Goal: Check status: Check status

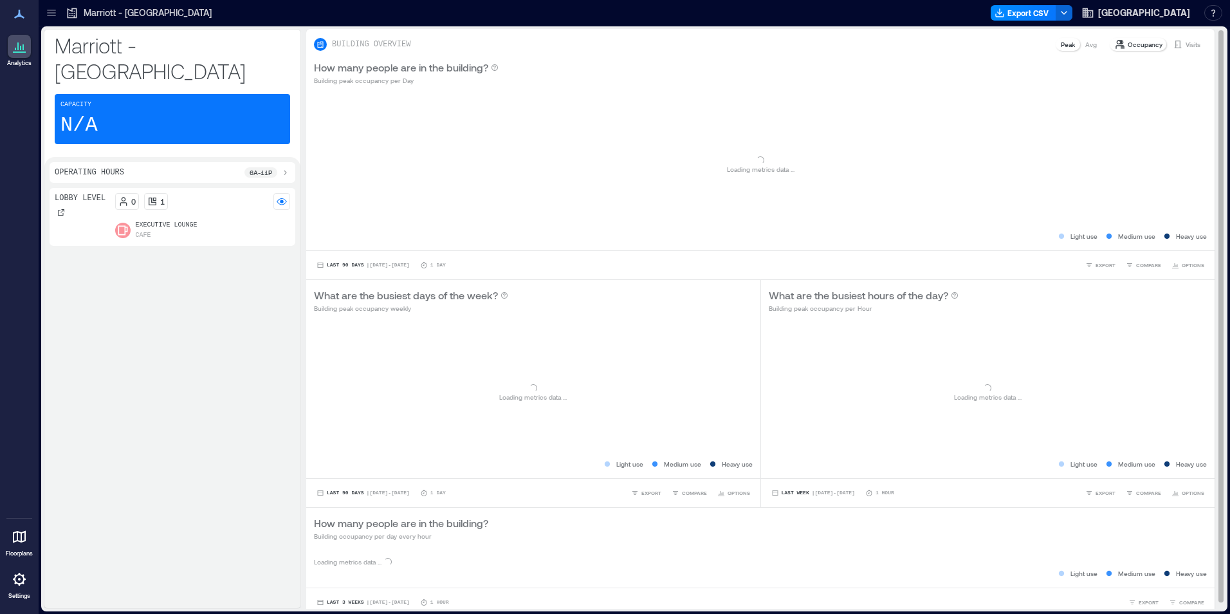
click at [1186, 43] on p "Visits" at bounding box center [1193, 44] width 15 height 10
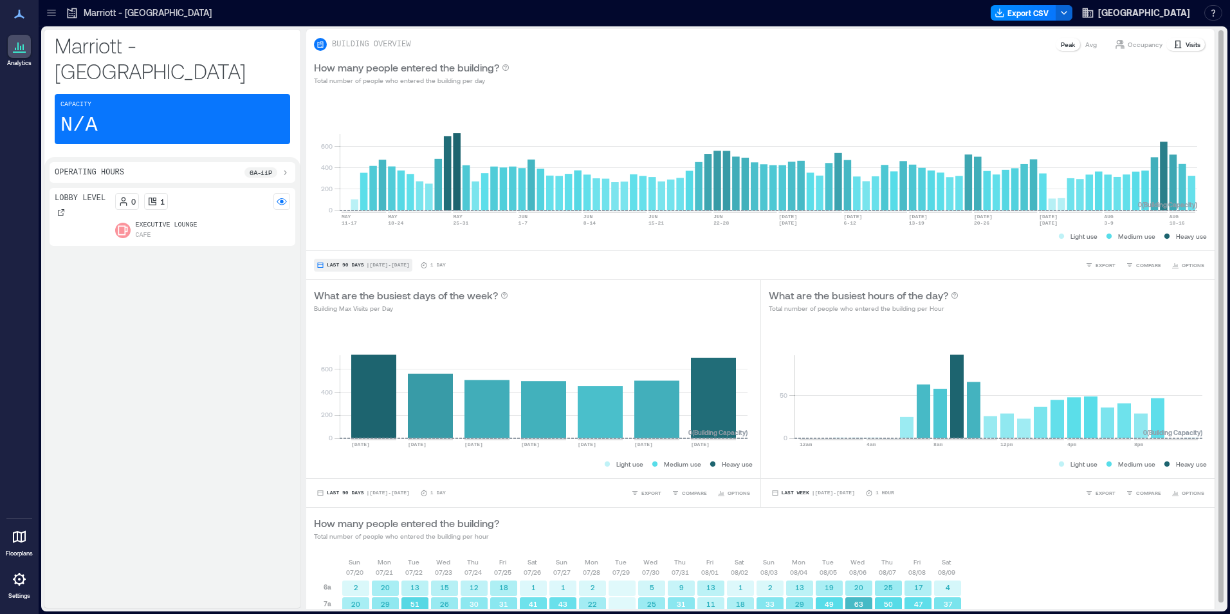
click at [349, 265] on span "Last 90 Days" at bounding box center [345, 265] width 37 height 0
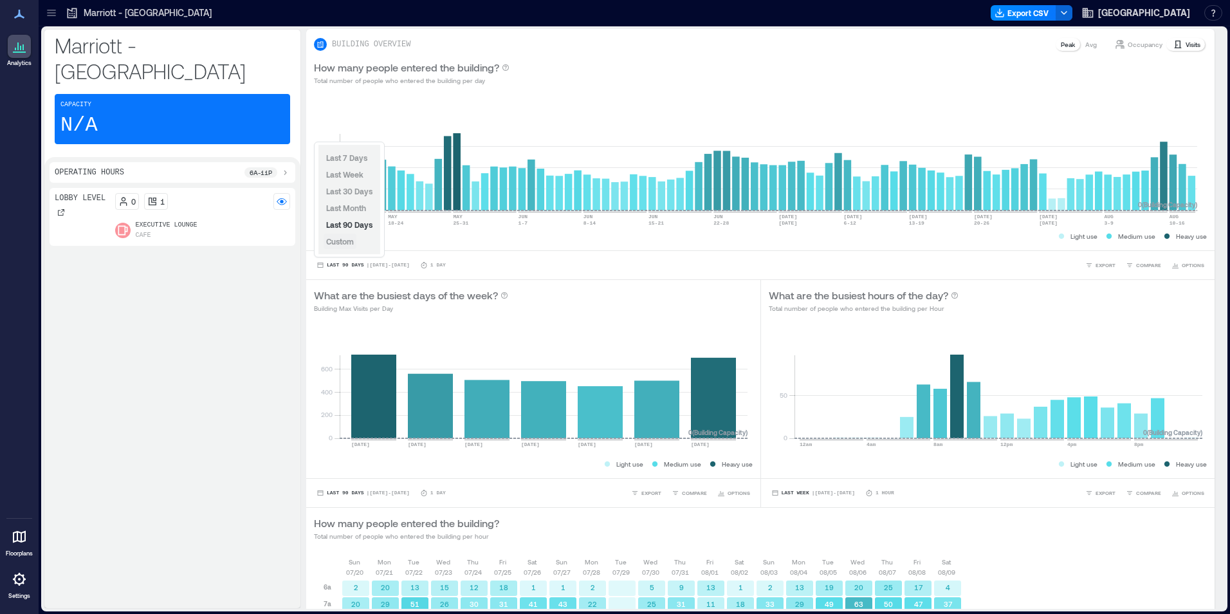
click at [351, 241] on span "Custom" at bounding box center [340, 241] width 28 height 9
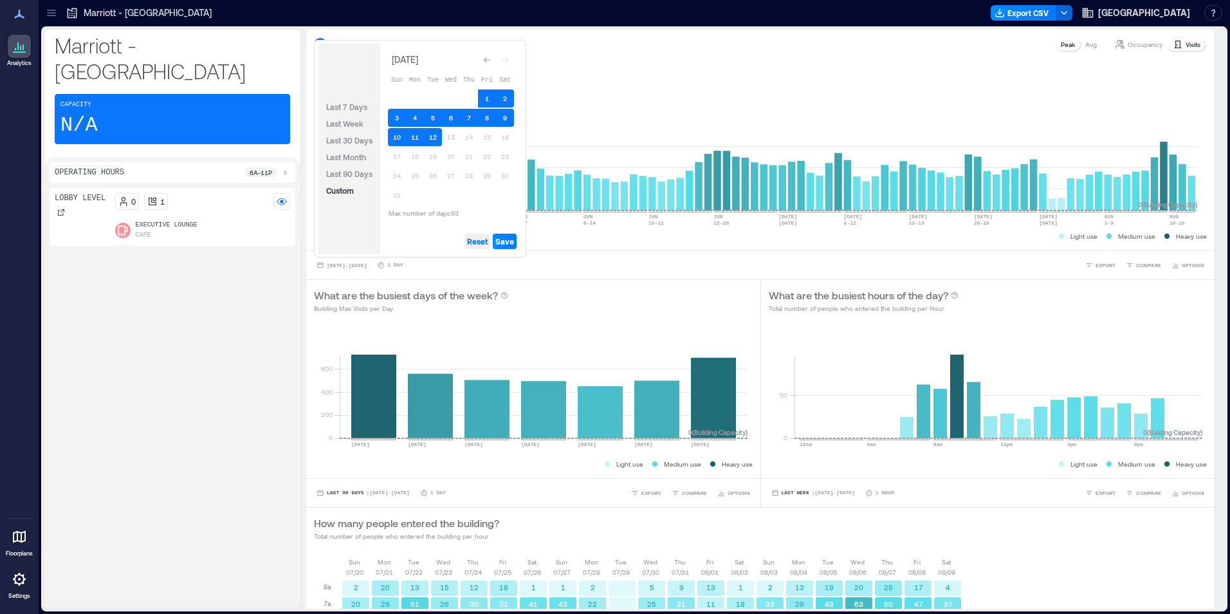
click at [479, 242] on span "Reset" at bounding box center [477, 241] width 21 height 10
click at [438, 132] on button "12" at bounding box center [433, 137] width 18 height 18
click at [414, 134] on button "11" at bounding box center [415, 137] width 18 height 18
click at [503, 239] on span "Save" at bounding box center [504, 241] width 19 height 10
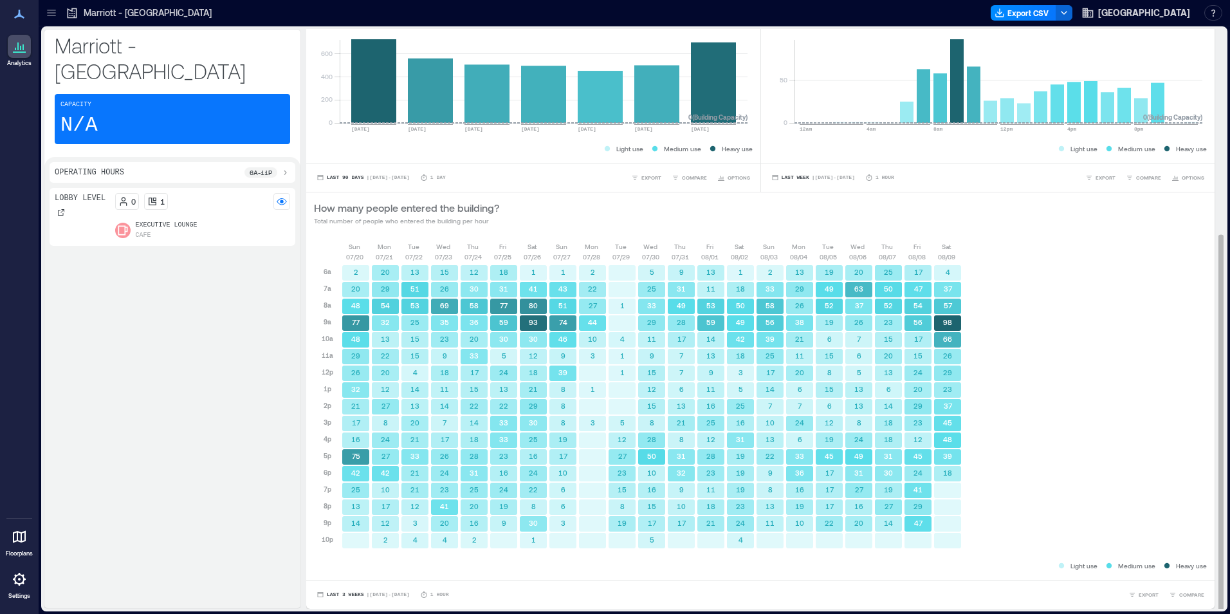
scroll to position [1, 0]
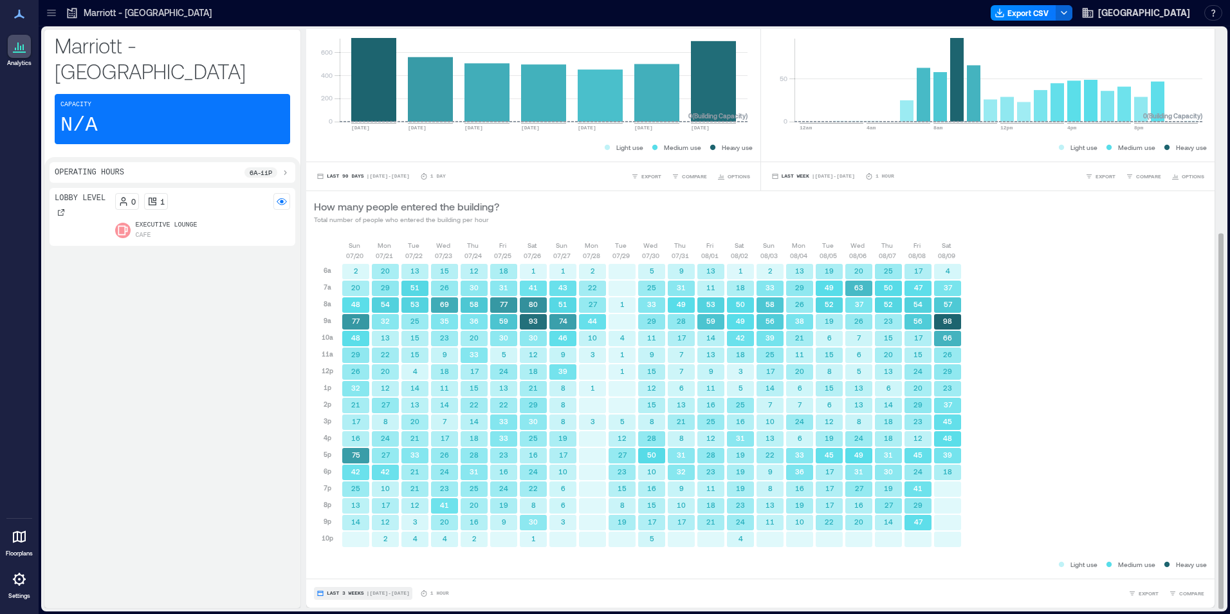
click at [349, 593] on span "Last 3 Weeks" at bounding box center [345, 593] width 37 height 0
click at [352, 571] on span "Custom" at bounding box center [340, 569] width 28 height 9
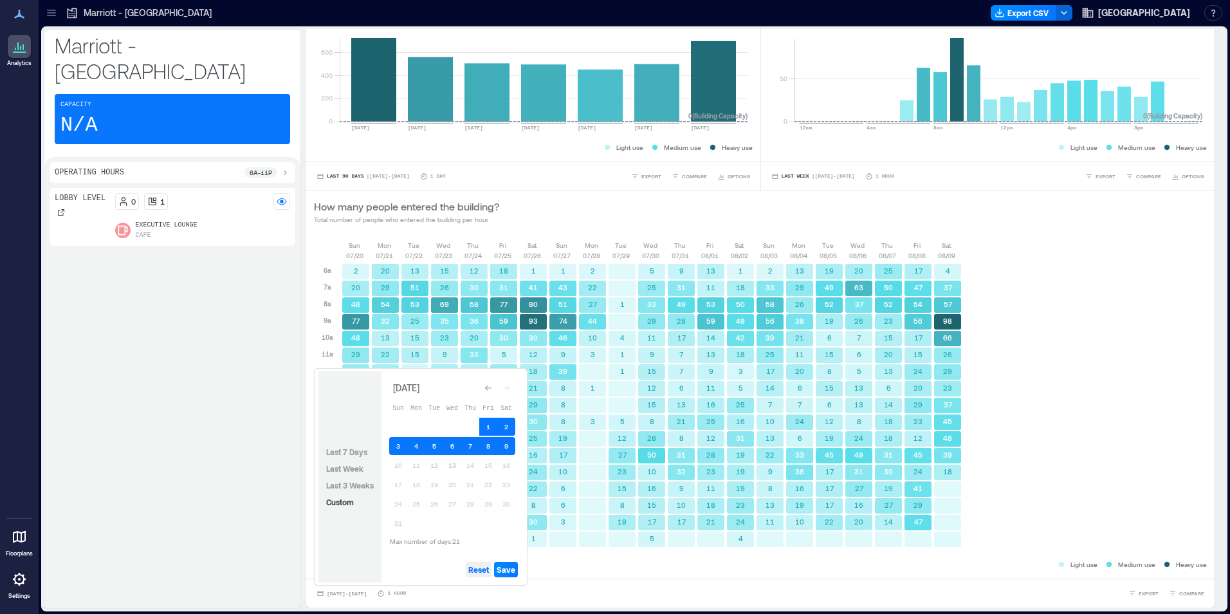
click at [481, 570] on span "Reset" at bounding box center [478, 569] width 21 height 10
click at [458, 466] on button "13" at bounding box center [452, 465] width 18 height 18
click at [438, 468] on button "12" at bounding box center [434, 465] width 18 height 18
click at [508, 565] on span "Save" at bounding box center [506, 569] width 19 height 10
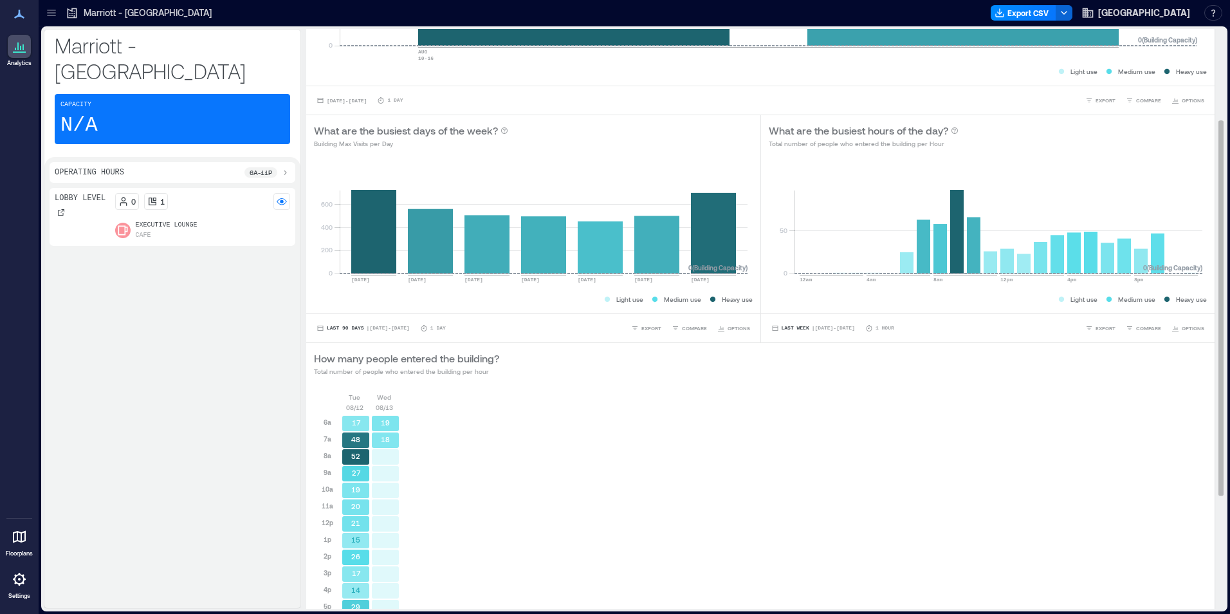
scroll to position [265, 0]
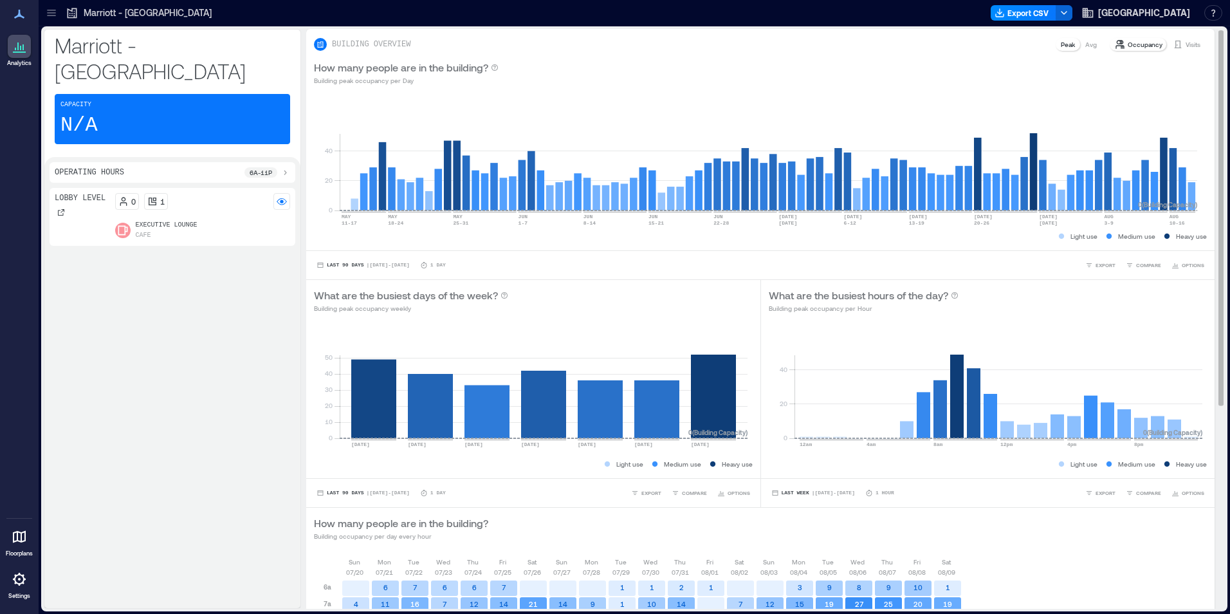
click at [1186, 47] on p "Visits" at bounding box center [1193, 44] width 15 height 10
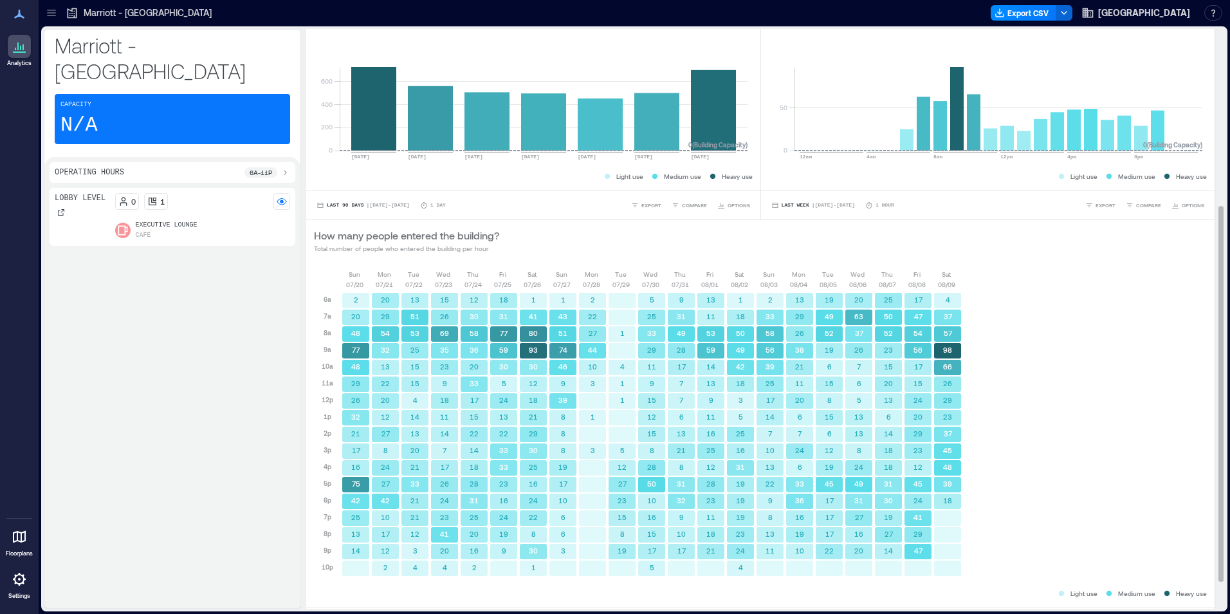
scroll to position [315, 0]
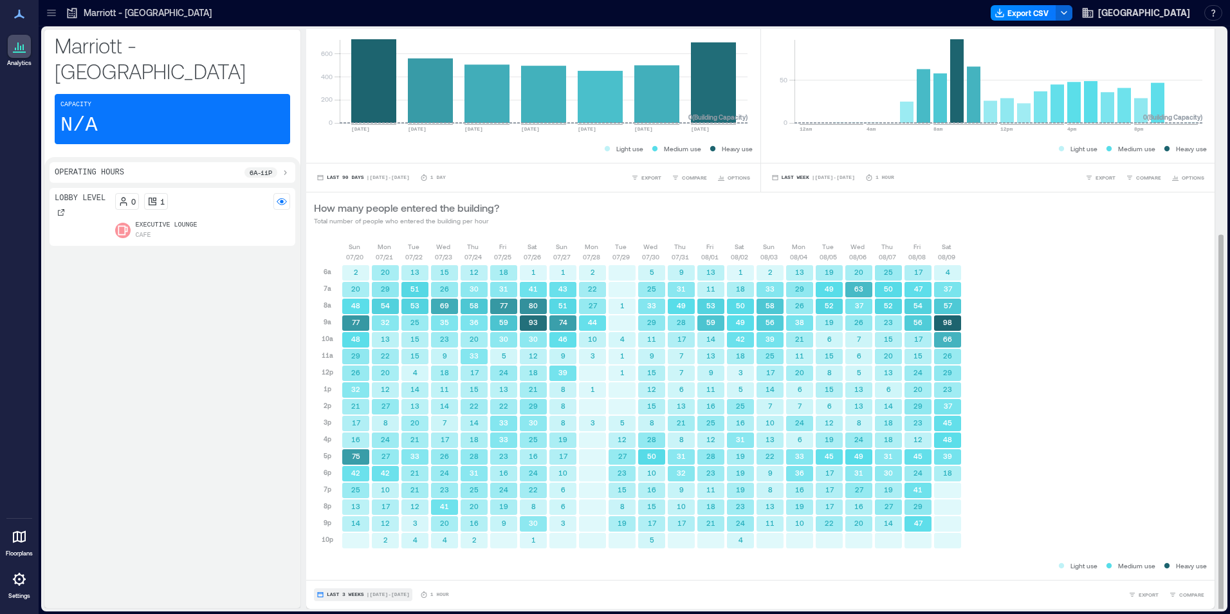
click at [347, 591] on button "Last 3 Weeks | [DATE] - [DATE]" at bounding box center [363, 594] width 98 height 13
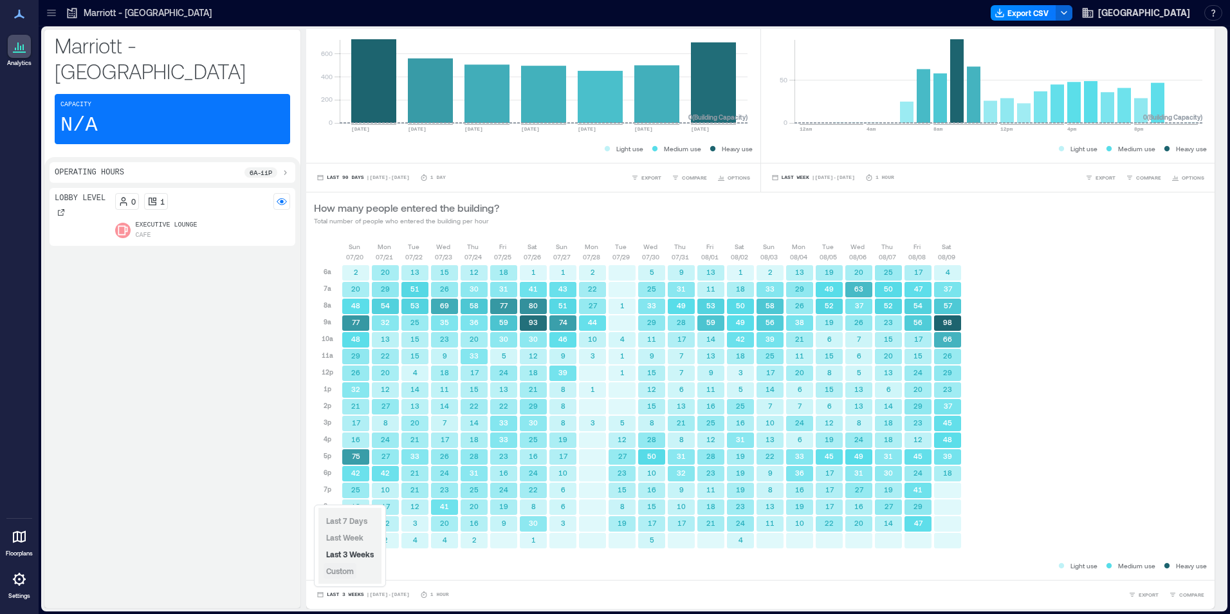
click at [349, 573] on span "Custom" at bounding box center [340, 570] width 28 height 9
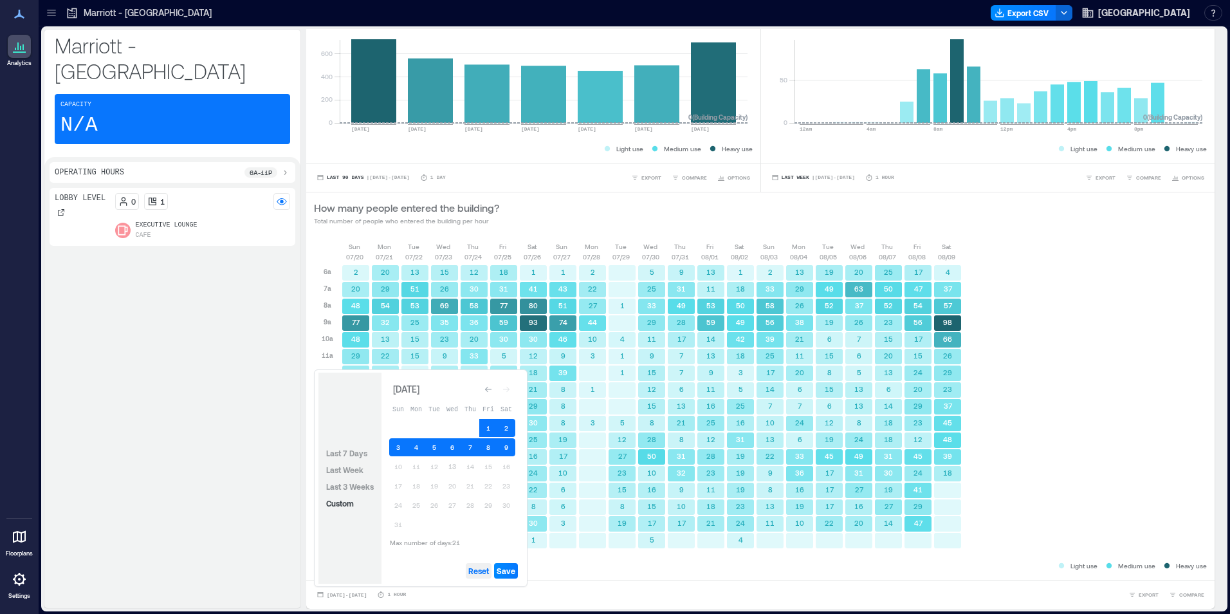
click at [485, 568] on span "Reset" at bounding box center [478, 571] width 21 height 10
click at [481, 570] on span "Reset" at bounding box center [478, 571] width 21 height 10
click at [454, 463] on button "13" at bounding box center [452, 466] width 18 height 18
click at [432, 465] on button "12" at bounding box center [434, 466] width 18 height 18
click at [508, 567] on span "Save" at bounding box center [506, 571] width 19 height 10
